Goal: Task Accomplishment & Management: Complete application form

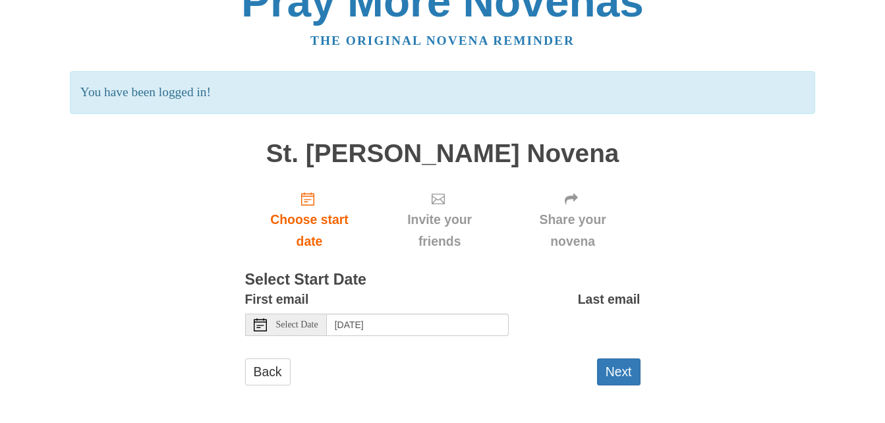
scroll to position [33, 0]
click at [626, 366] on button "Next" at bounding box center [618, 371] width 43 height 27
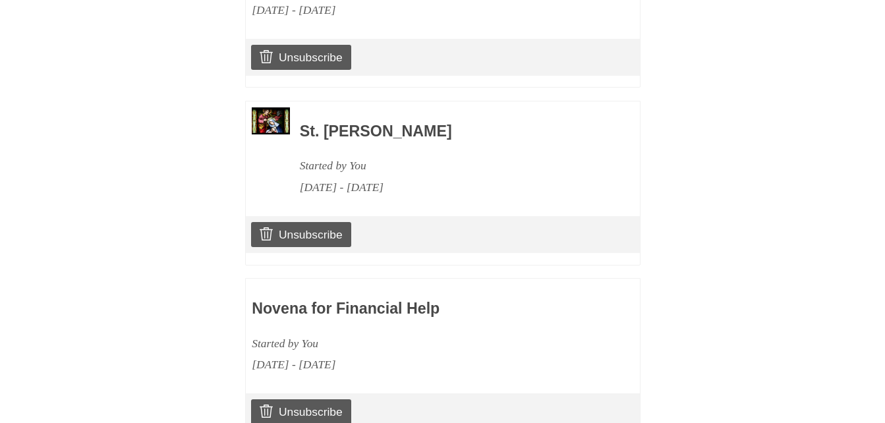
scroll to position [1535, 0]
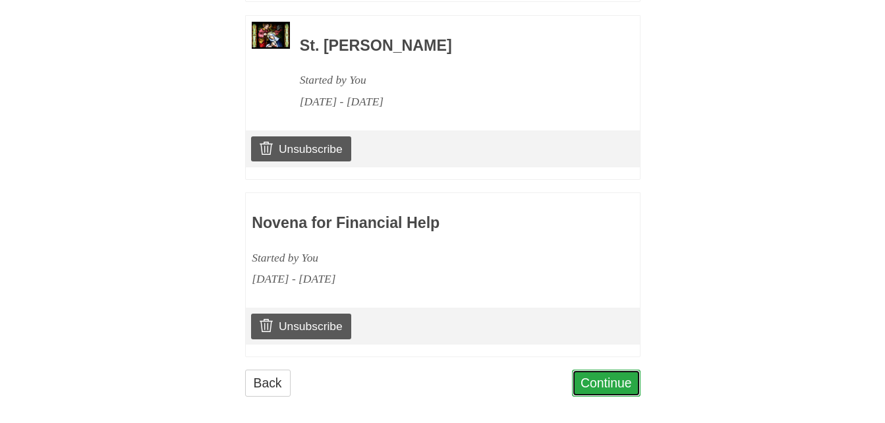
click at [609, 370] on link "Continue" at bounding box center [606, 383] width 69 height 27
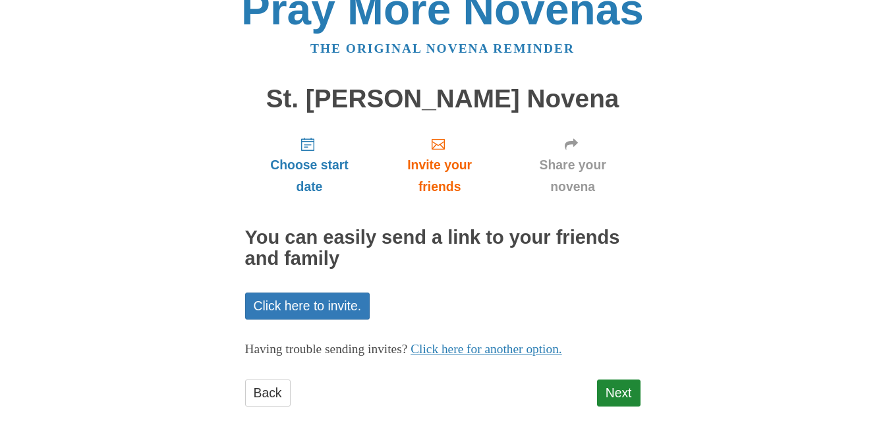
scroll to position [46, 0]
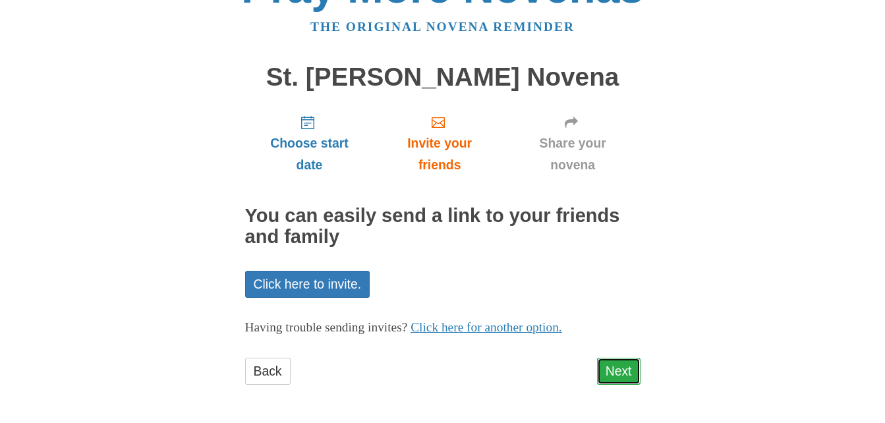
click at [613, 368] on link "Next" at bounding box center [618, 371] width 43 height 27
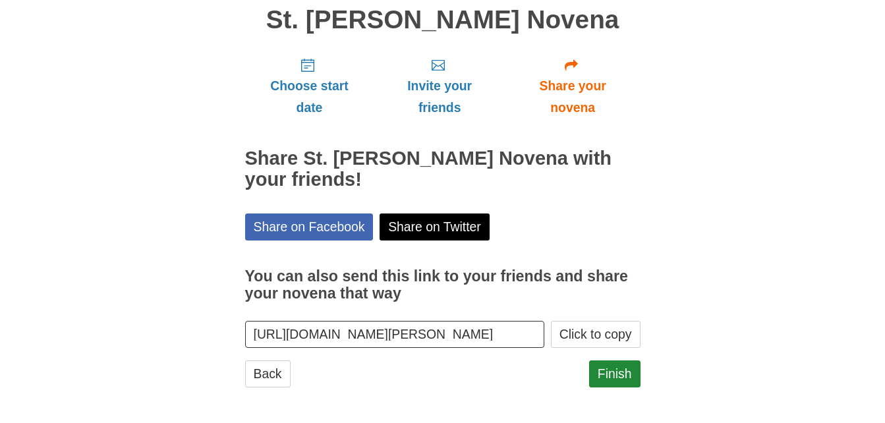
scroll to position [106, 0]
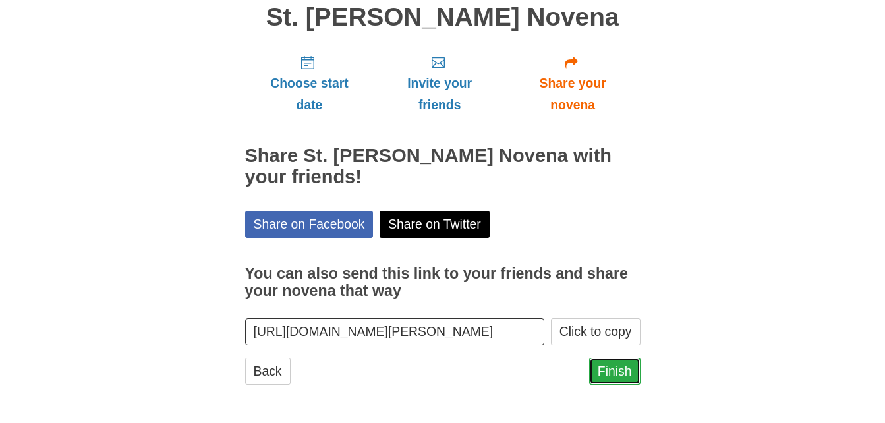
click at [612, 368] on link "Finish" at bounding box center [614, 371] width 51 height 27
